Goal: Task Accomplishment & Management: Manage account settings

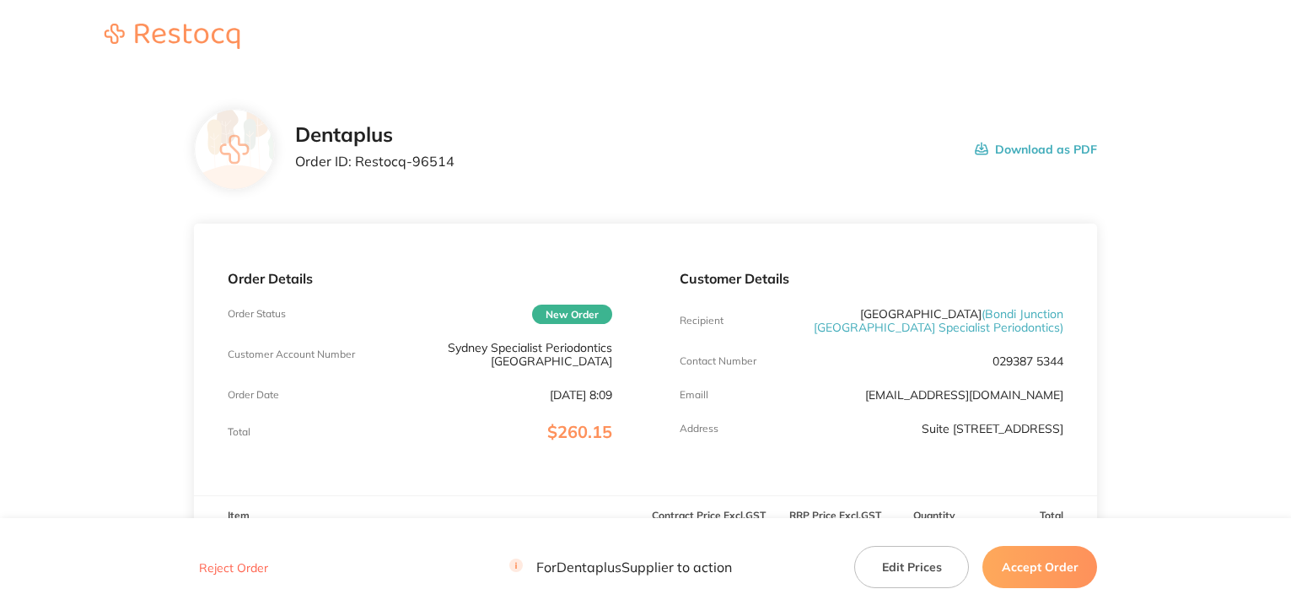
scroll to position [253, 0]
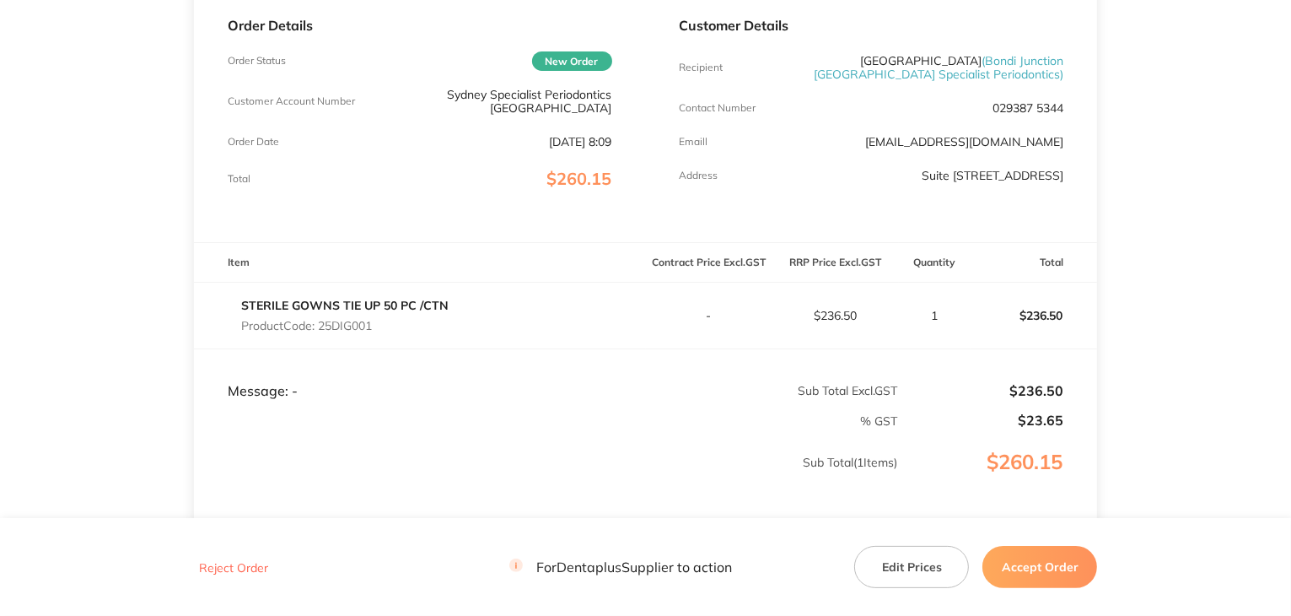
drag, startPoint x: 0, startPoint y: 0, endPoint x: 1027, endPoint y: 564, distance: 1172.2
click at [1032, 568] on button "Accept Order" at bounding box center [1040, 567] width 115 height 42
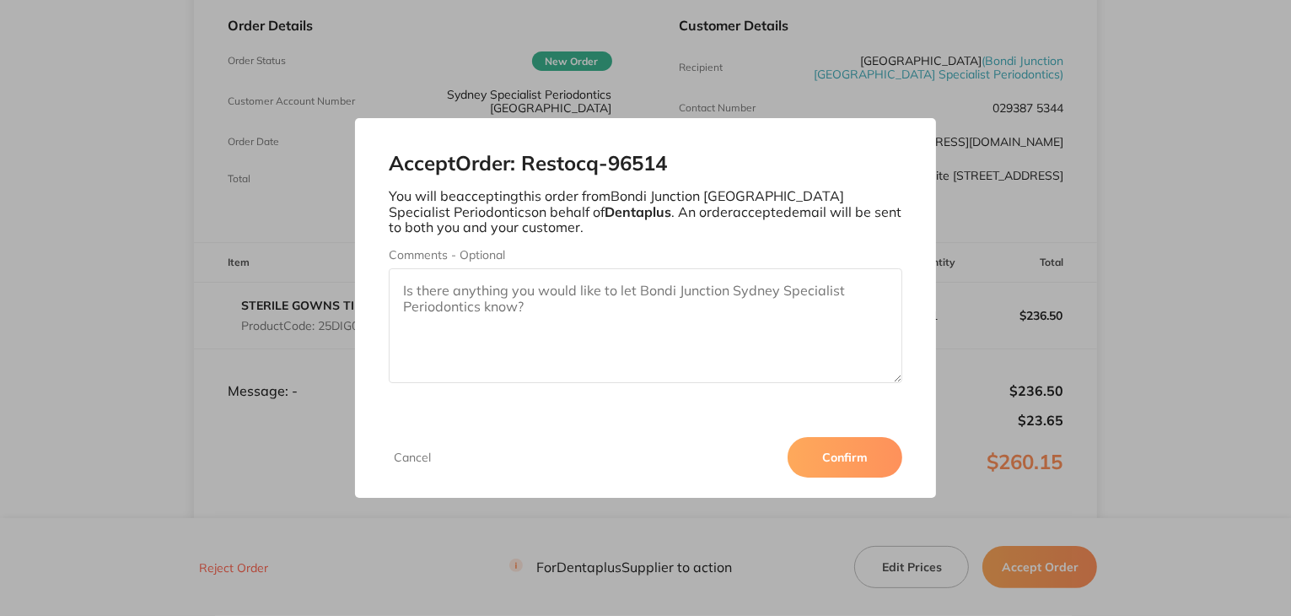
click at [823, 456] on button "Confirm" at bounding box center [845, 457] width 115 height 40
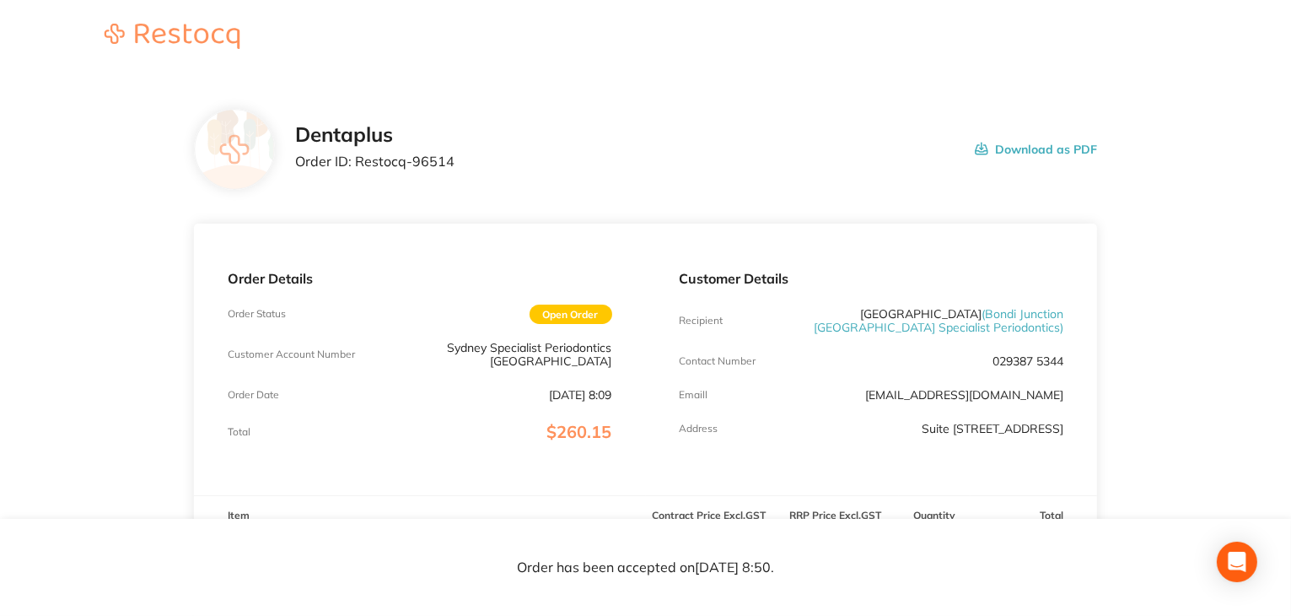
click at [1040, 151] on button "Download as PDF" at bounding box center [1036, 149] width 122 height 52
drag, startPoint x: 991, startPoint y: 359, endPoint x: 1070, endPoint y: 364, distance: 79.5
click at [1070, 365] on div "Customer Details Recipient [GEOGRAPHIC_DATA] ( [GEOGRAPHIC_DATA] [GEOGRAPHIC_DA…" at bounding box center [872, 360] width 452 height 272
drag, startPoint x: 322, startPoint y: 249, endPoint x: 380, endPoint y: 251, distance: 57.4
click at [380, 572] on p "Product Code: 25DIG001" at bounding box center [345, 578] width 208 height 13
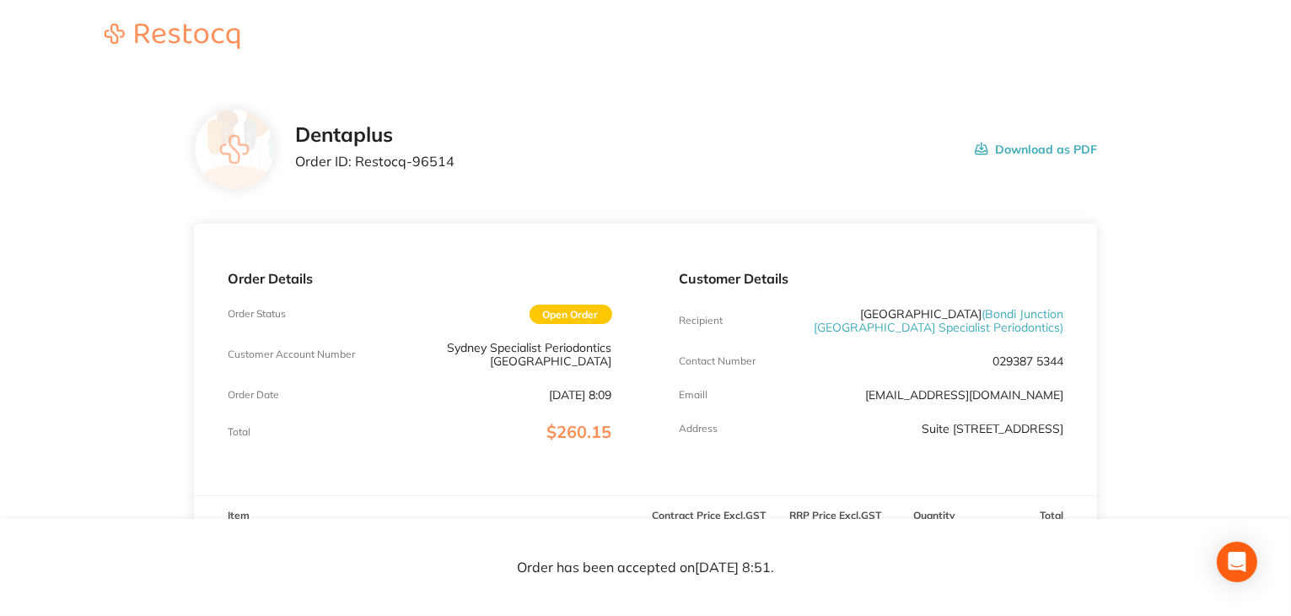
drag, startPoint x: 1030, startPoint y: 344, endPoint x: 1093, endPoint y: 342, distance: 63.3
drag, startPoint x: 300, startPoint y: 159, endPoint x: 456, endPoint y: 165, distance: 156.2
click at [483, 160] on div "Dentaplus Order ID: Restocq- 96514 Download as PDF" at bounding box center [696, 149] width 803 height 52
click at [457, 165] on div "Dentaplus Order ID: Restocq- 96514 Download as PDF" at bounding box center [696, 149] width 803 height 52
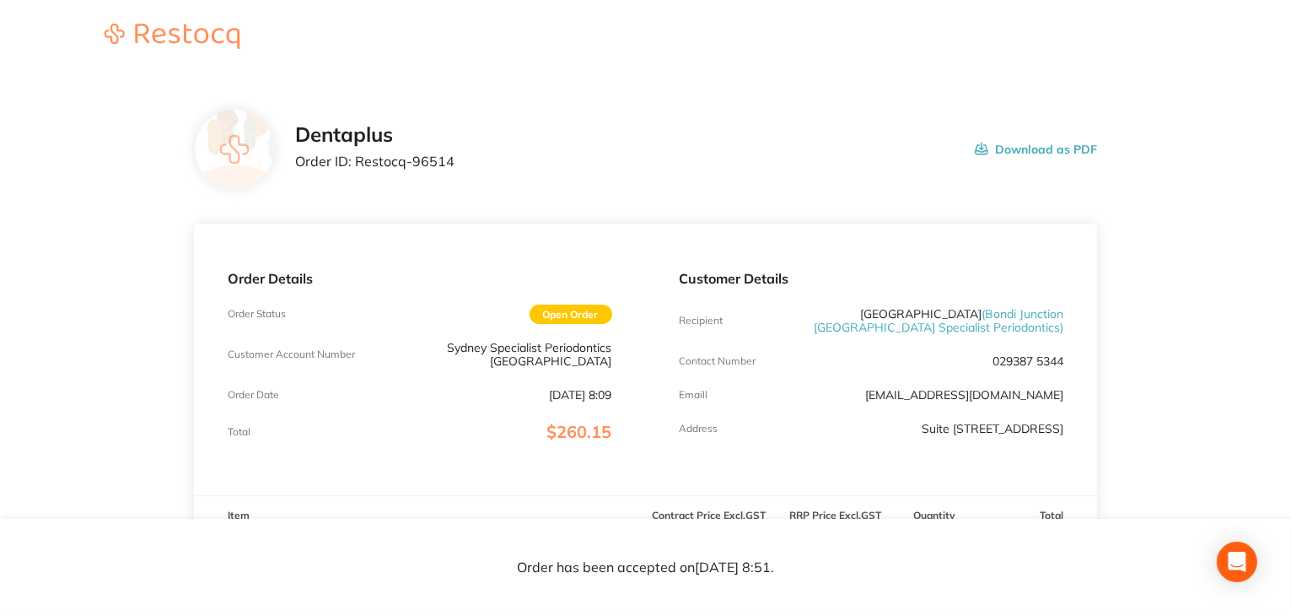
drag, startPoint x: 447, startPoint y: 159, endPoint x: 288, endPoint y: 166, distance: 159.6
click at [288, 166] on div "Dentaplus Order ID: Restocq- 96514 Download as PDF" at bounding box center [646, 149] width 904 height 81
